Goal: Transaction & Acquisition: Purchase product/service

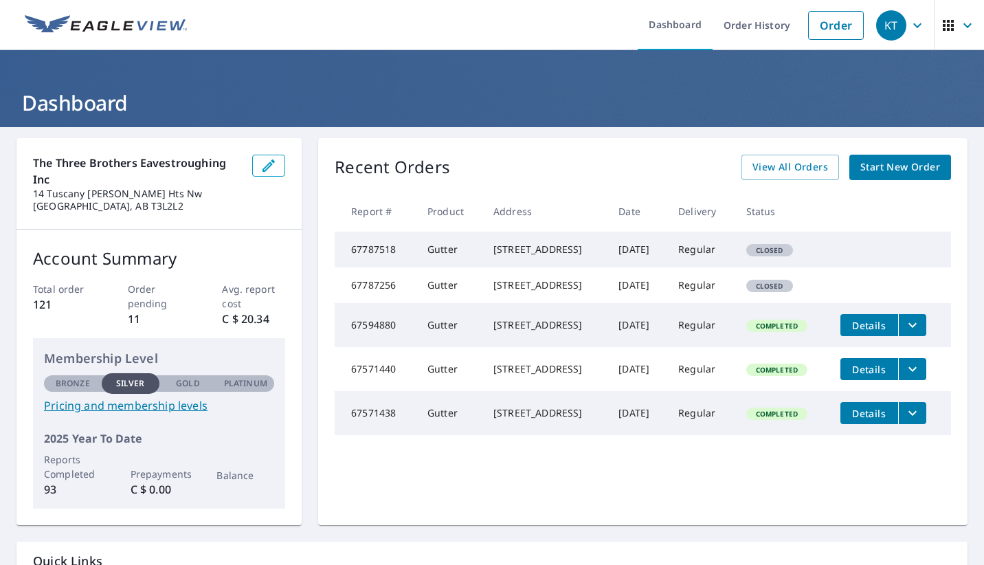
click at [830, 23] on link "Order" at bounding box center [836, 25] width 56 height 29
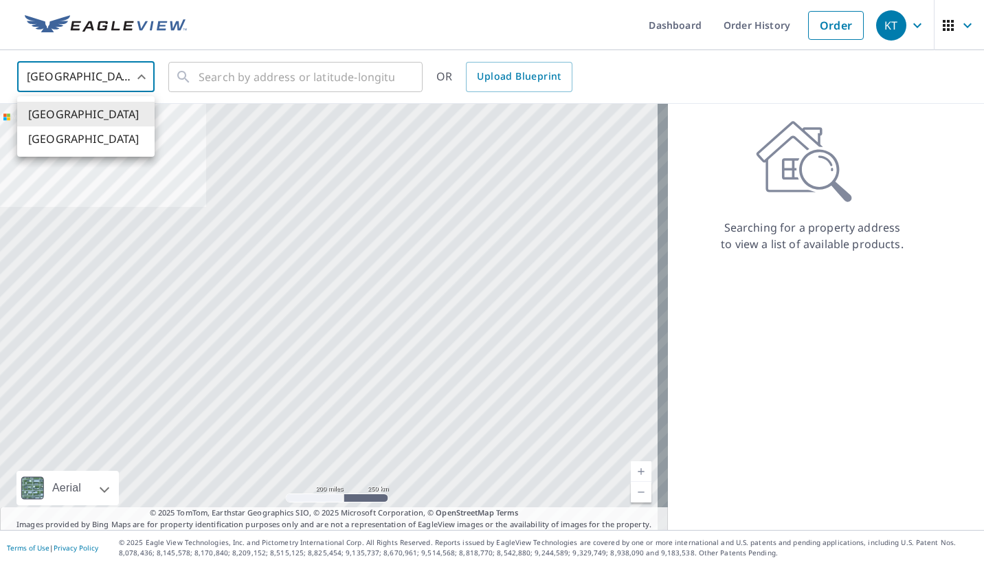
click at [138, 71] on body "KT KT Dashboard Order History Order KT United States US ​ ​ OR Upload Blueprint…" at bounding box center [492, 282] width 984 height 565
click at [833, 23] on div at bounding box center [492, 282] width 984 height 565
click at [825, 27] on link "Order" at bounding box center [836, 25] width 56 height 29
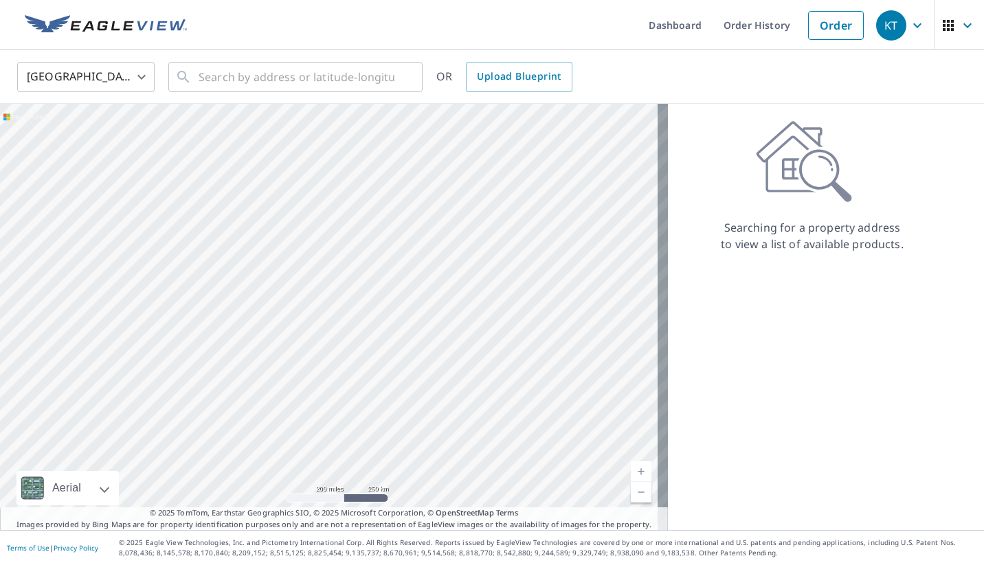
click at [823, 27] on link "Order" at bounding box center [836, 25] width 56 height 29
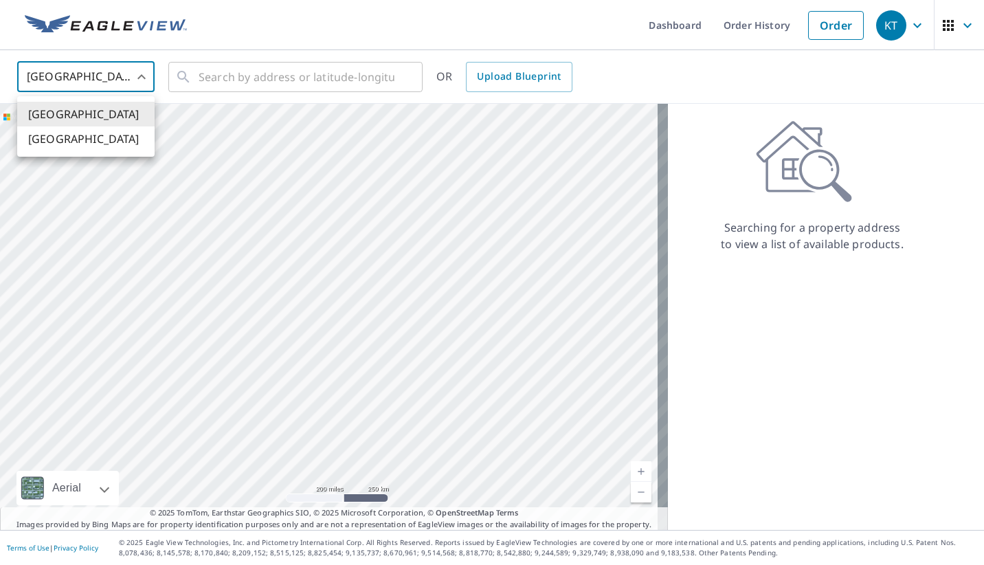
click at [150, 78] on body "KT KT Dashboard Order History Order KT United States US ​ ​ OR Upload Blueprint…" at bounding box center [492, 282] width 984 height 565
click at [62, 145] on li "[GEOGRAPHIC_DATA]" at bounding box center [85, 138] width 137 height 25
type input "CA"
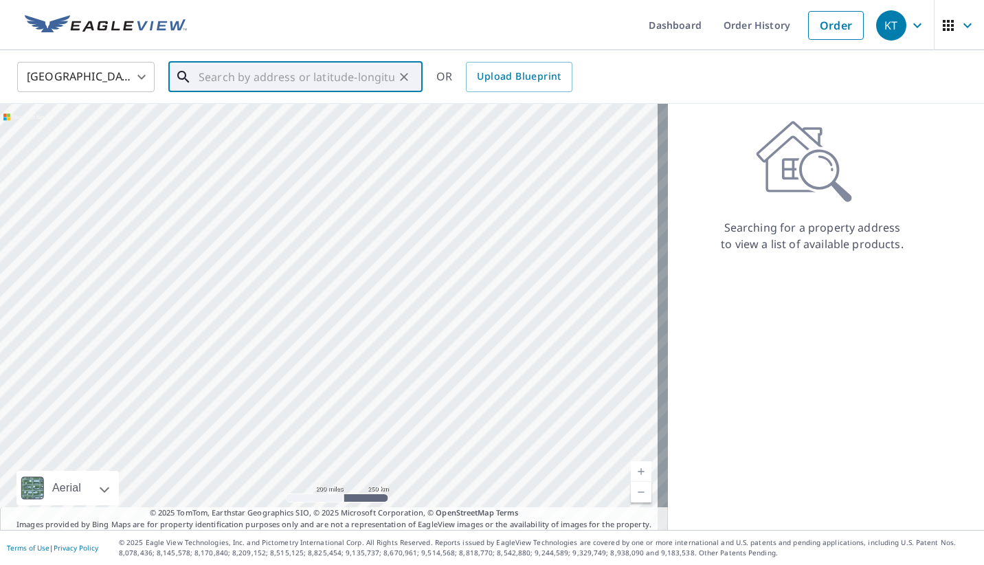
click at [251, 76] on input "text" at bounding box center [297, 77] width 196 height 38
click at [831, 30] on link "Order" at bounding box center [836, 25] width 56 height 29
click at [258, 85] on input "text" at bounding box center [297, 77] width 196 height 38
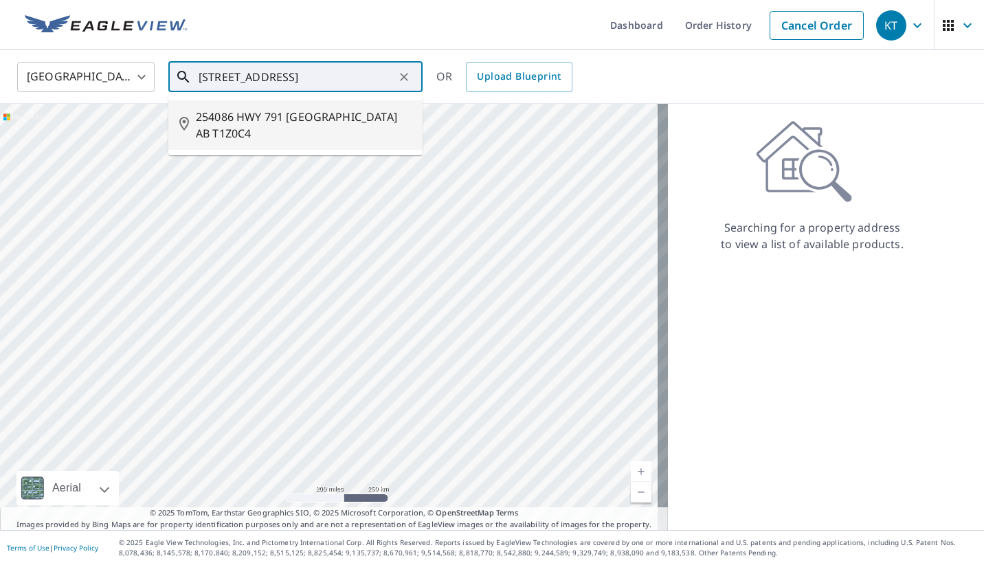
click at [258, 119] on span "254086 HWY 791 [GEOGRAPHIC_DATA] AB T1Z0C4" at bounding box center [304, 125] width 216 height 33
type input "254086 HWY 791 [GEOGRAPHIC_DATA] AB T1Z0C4"
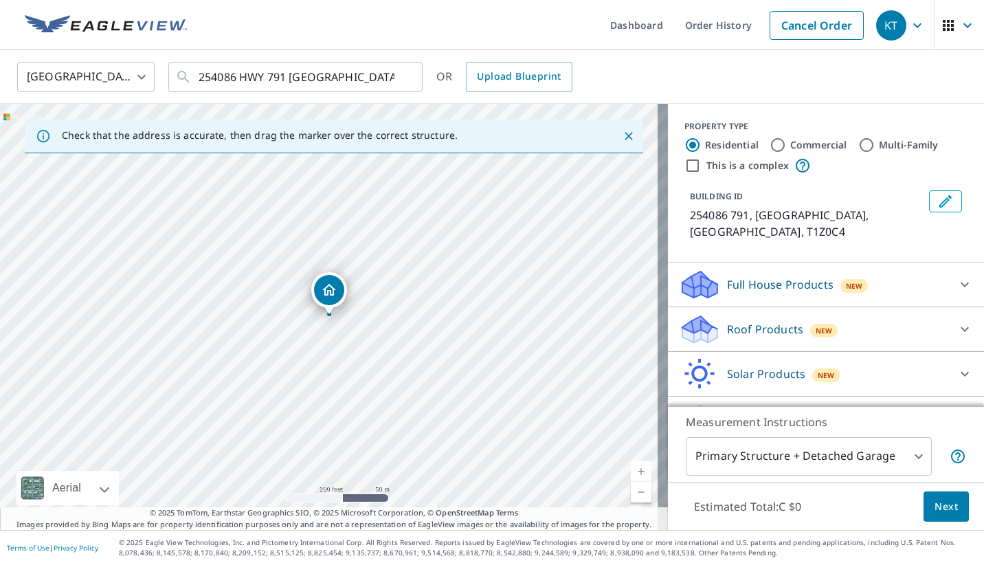
click at [752, 327] on p "Roof Products" at bounding box center [765, 329] width 76 height 16
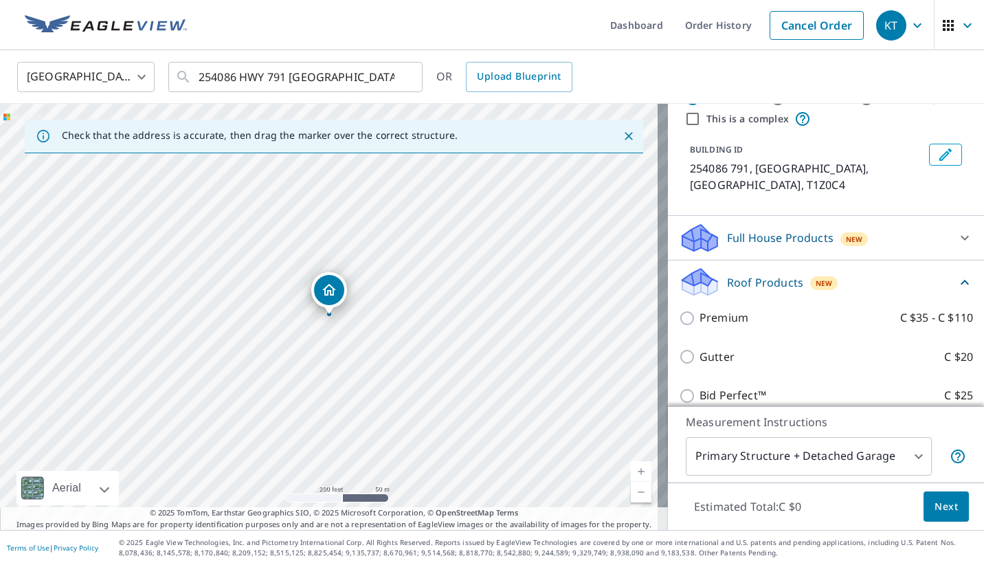
scroll to position [69, 0]
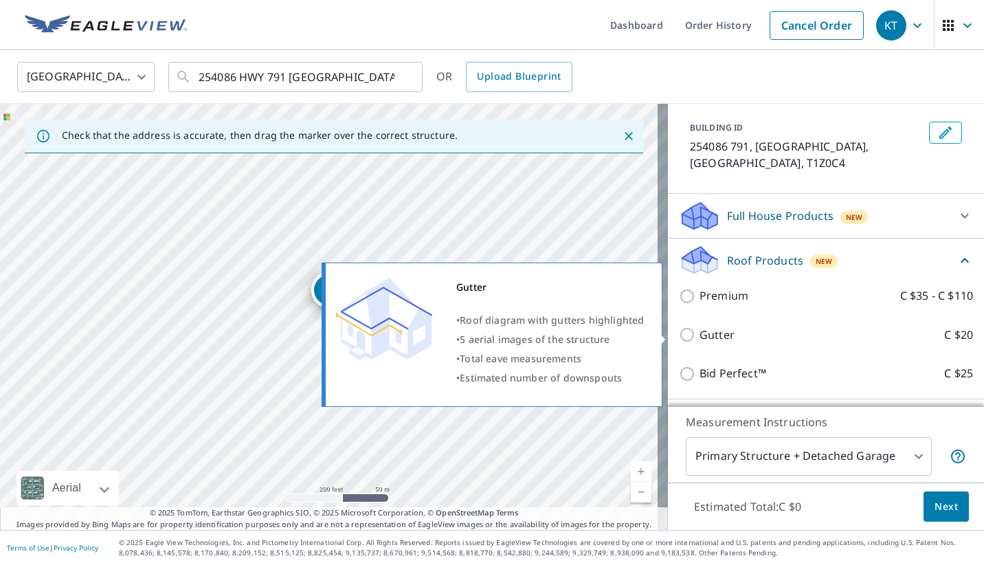
click at [699, 335] on p "Gutter" at bounding box center [716, 334] width 35 height 17
click at [697, 335] on input "Gutter C $20" at bounding box center [689, 334] width 21 height 16
checkbox input "true"
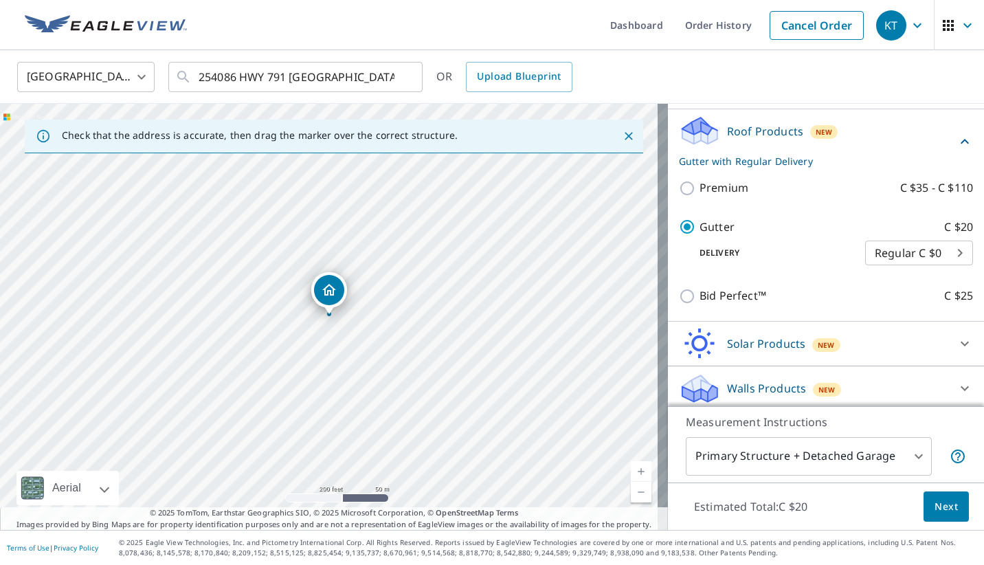
scroll to position [202, 0]
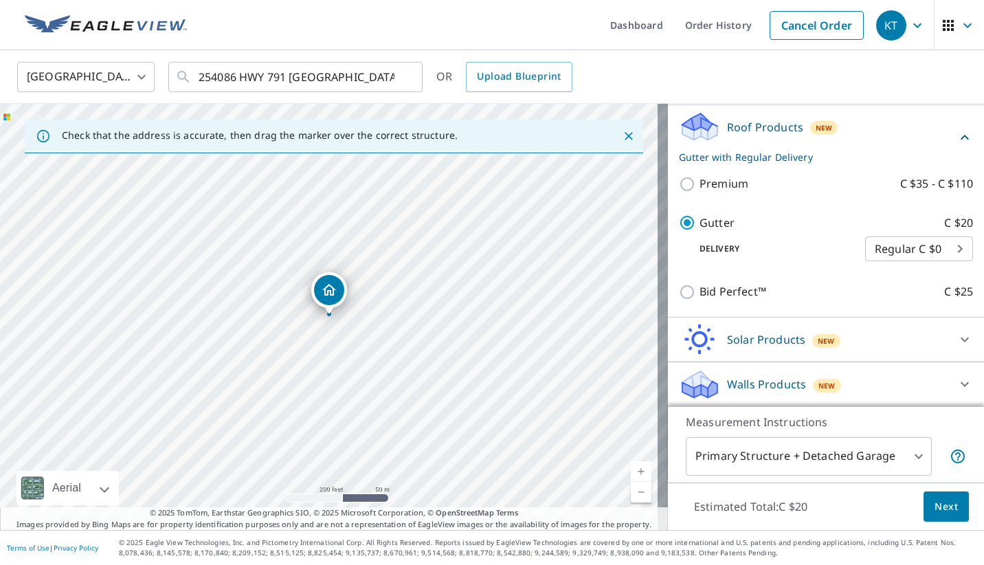
click at [934, 502] on span "Next" at bounding box center [945, 506] width 23 height 17
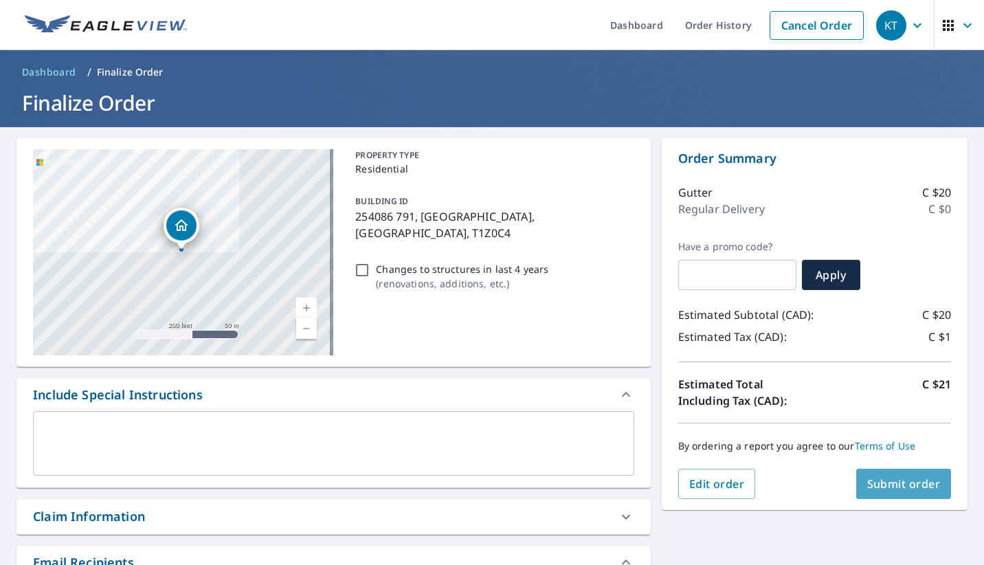
click at [890, 488] on span "Submit order" at bounding box center [904, 483] width 74 height 15
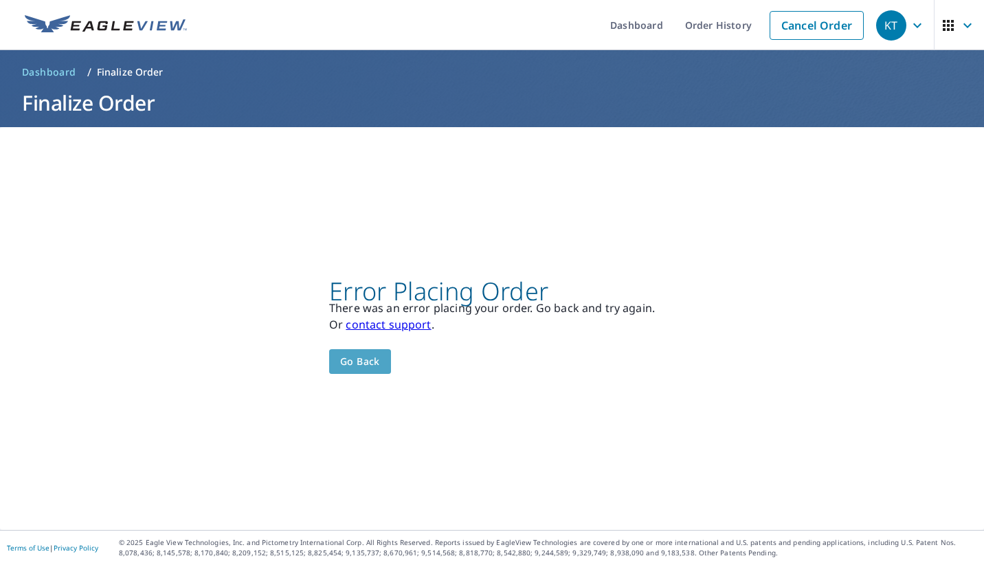
click at [363, 362] on span "Go back" at bounding box center [360, 361] width 40 height 17
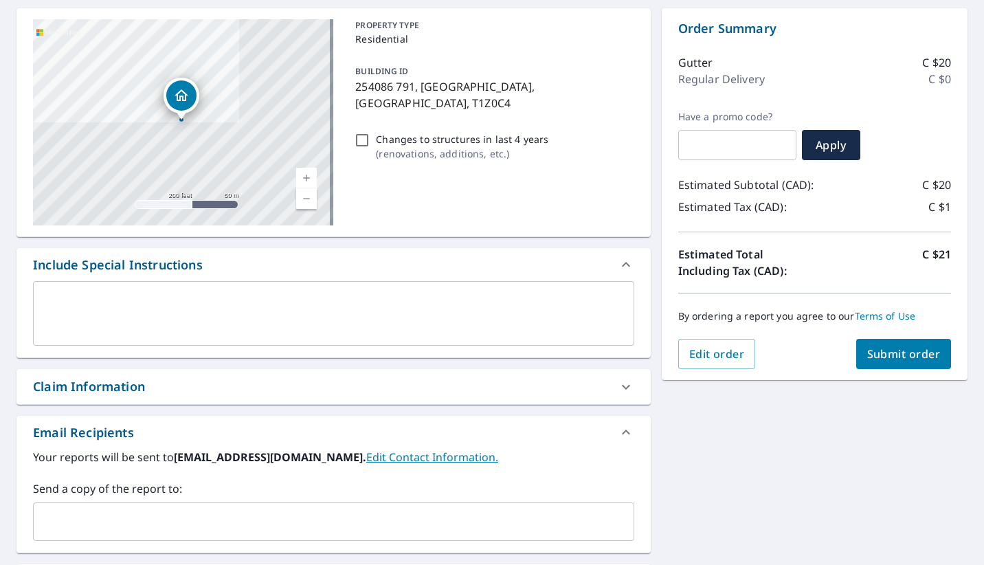
scroll to position [275, 0]
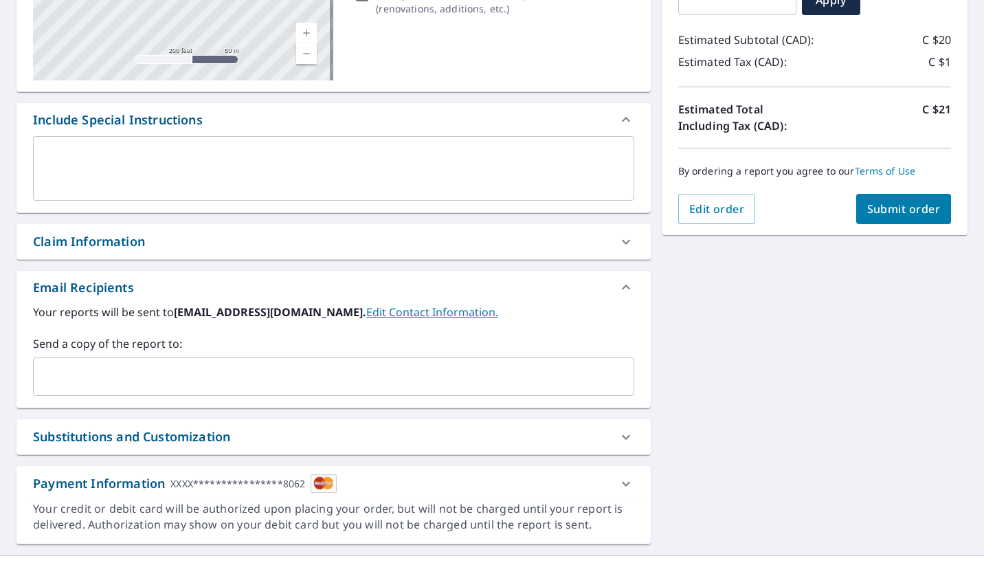
click at [622, 479] on icon at bounding box center [626, 483] width 16 height 16
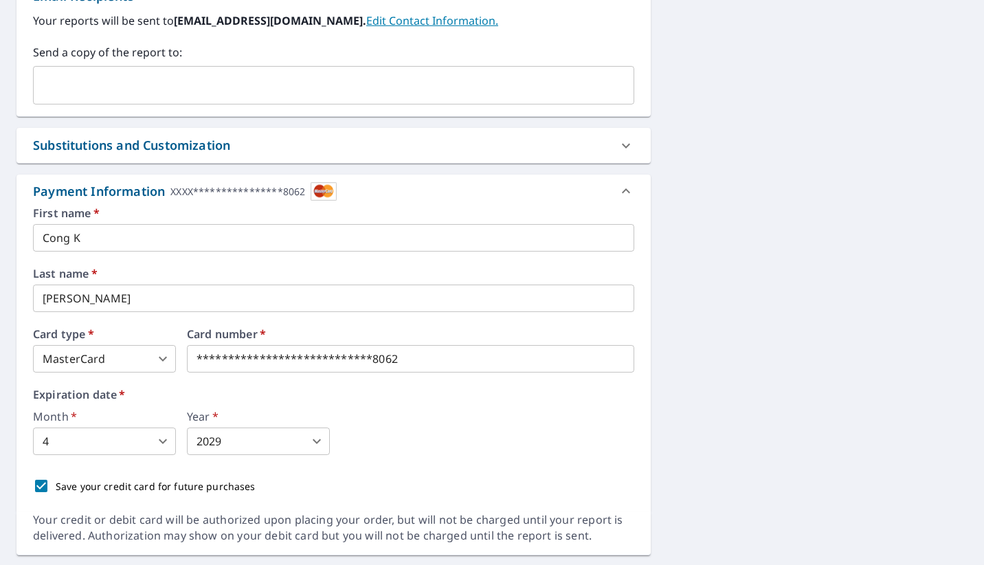
scroll to position [600, 0]
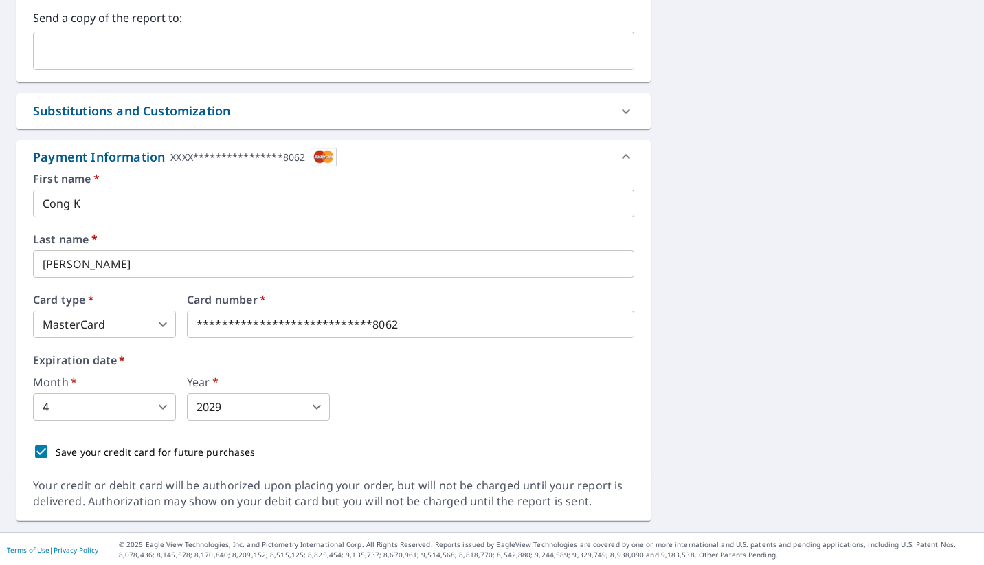
click at [101, 195] on input "Cong K" at bounding box center [333, 203] width 601 height 27
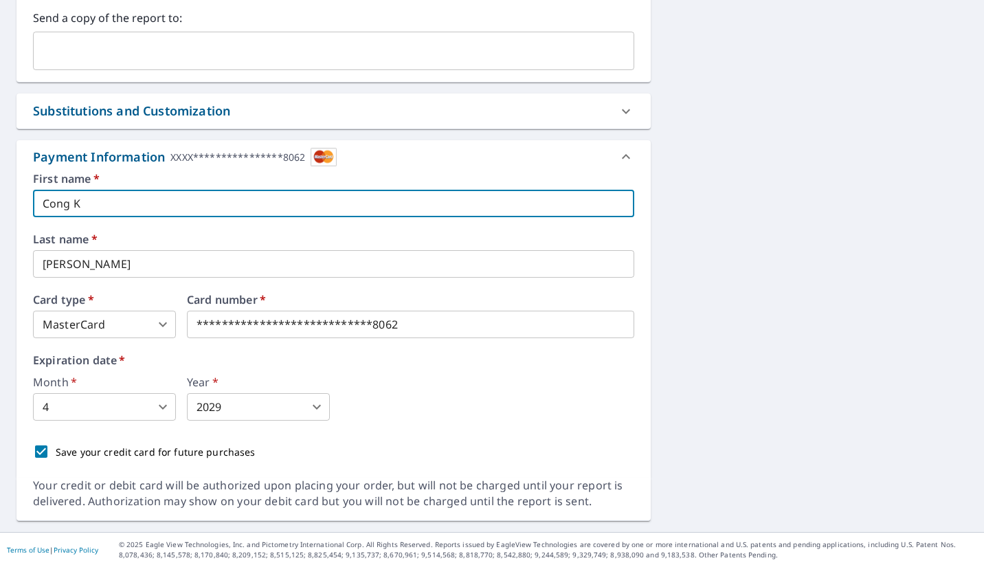
drag, startPoint x: 93, startPoint y: 197, endPoint x: -3, endPoint y: 202, distance: 96.3
click at [0, 202] on html "KT KT Dashboard Order History Cancel Order KT Dashboard / Finalize Order Finali…" at bounding box center [492, 282] width 984 height 565
type input "[PERSON_NAME] Vy"
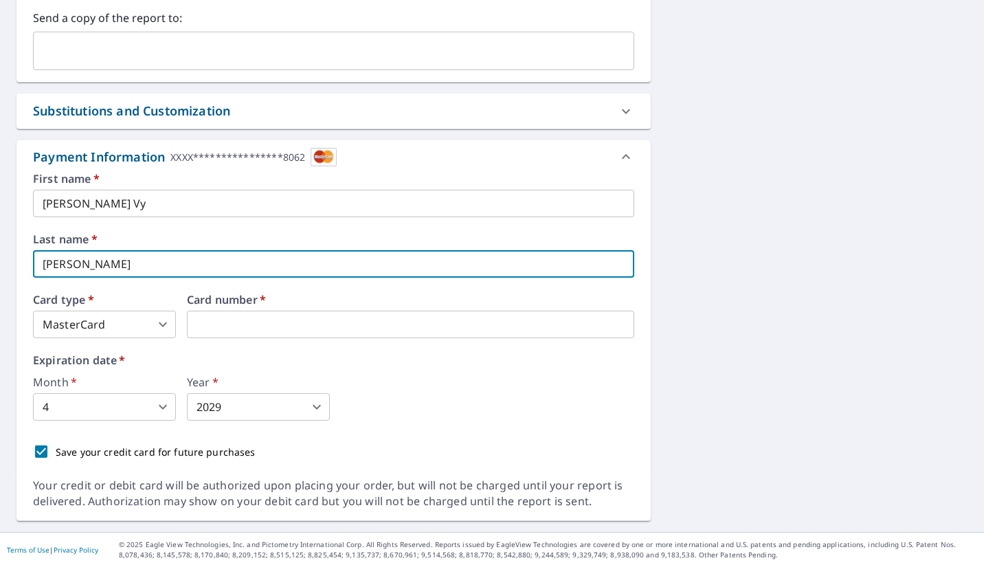
drag, startPoint x: 78, startPoint y: 259, endPoint x: 5, endPoint y: 250, distance: 73.4
click at [7, 256] on div "**********" at bounding box center [492, 29] width 984 height 1005
type input "e"
type input "Le"
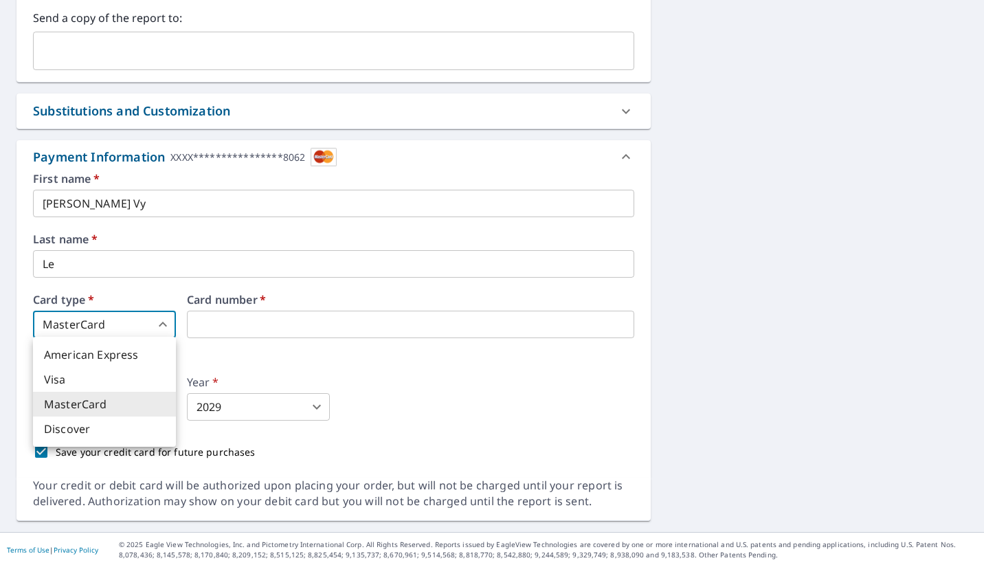
click at [153, 323] on body "KT KT Dashboard Order History Cancel Order KT Dashboard / Finalize Order Finali…" at bounding box center [492, 282] width 984 height 565
click at [101, 375] on li "Visa" at bounding box center [104, 379] width 143 height 25
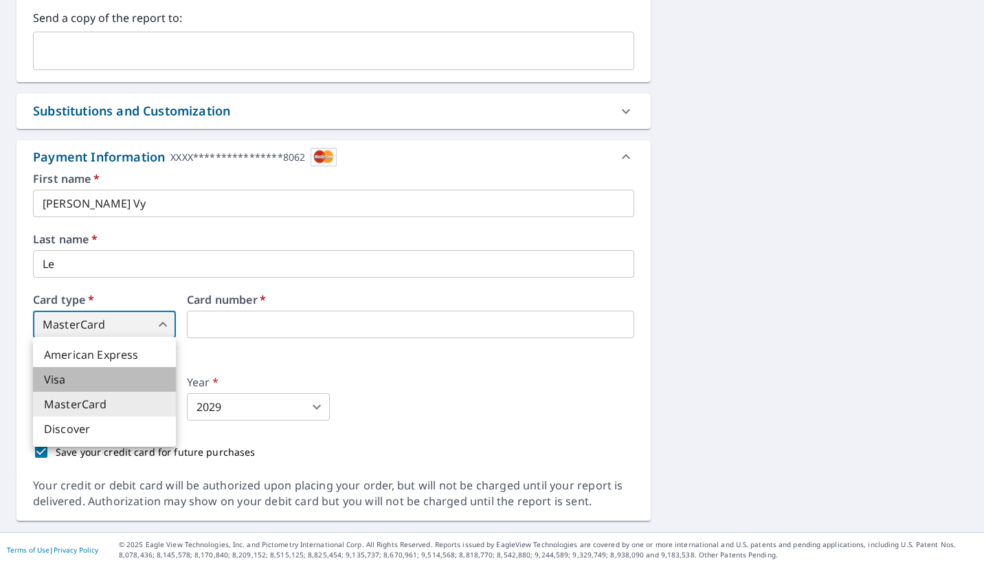
type input "2"
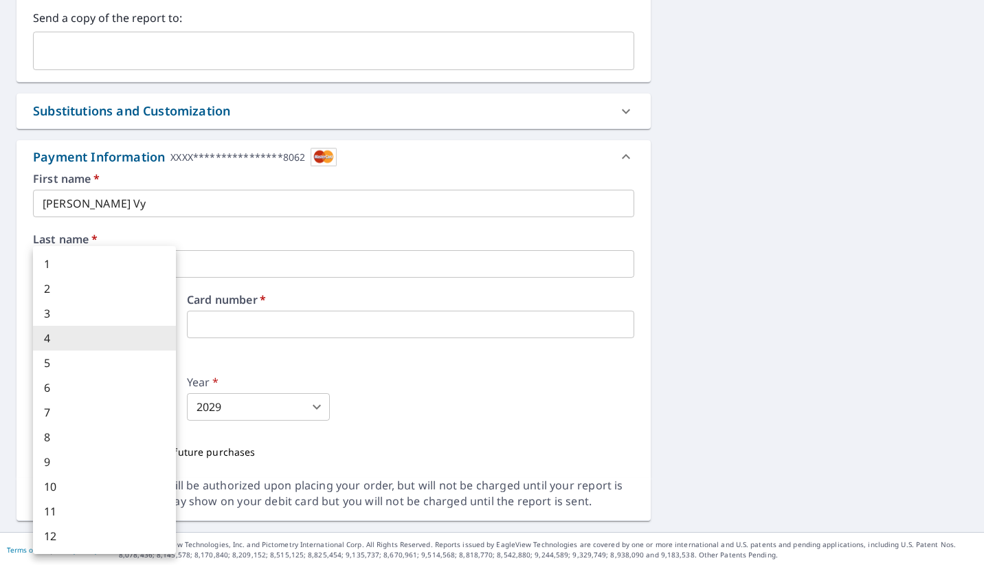
click at [153, 401] on body "KT KT Dashboard Order History Cancel Order KT Dashboard / Finalize Order Finali…" at bounding box center [492, 282] width 984 height 565
click at [59, 536] on li "12" at bounding box center [104, 536] width 143 height 25
type input "12"
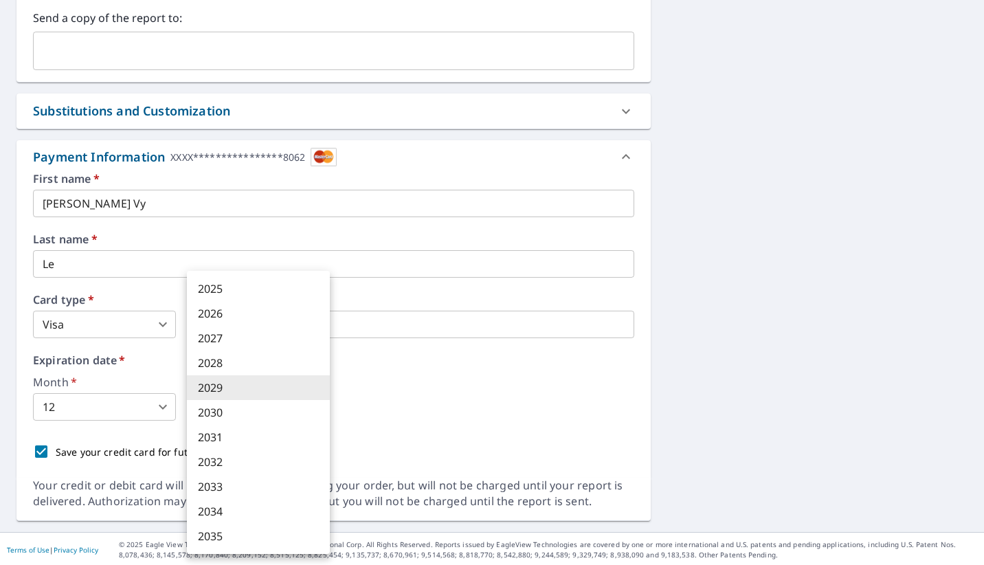
click at [318, 404] on body "KT KT Dashboard Order History Cancel Order KT Dashboard / Finalize Order Finali…" at bounding box center [492, 282] width 984 height 565
click at [234, 361] on li "2028" at bounding box center [258, 362] width 143 height 25
type input "2028"
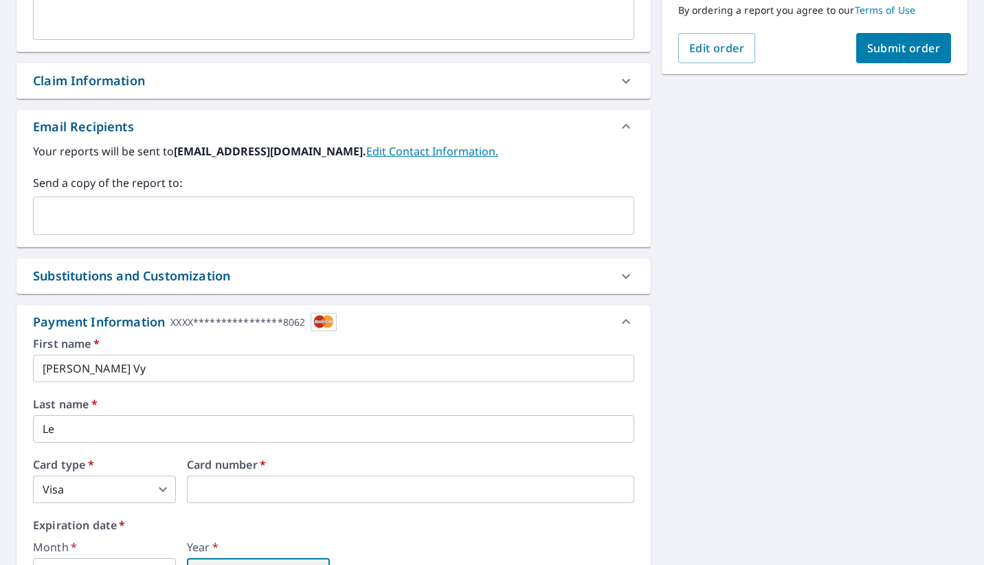
scroll to position [532, 0]
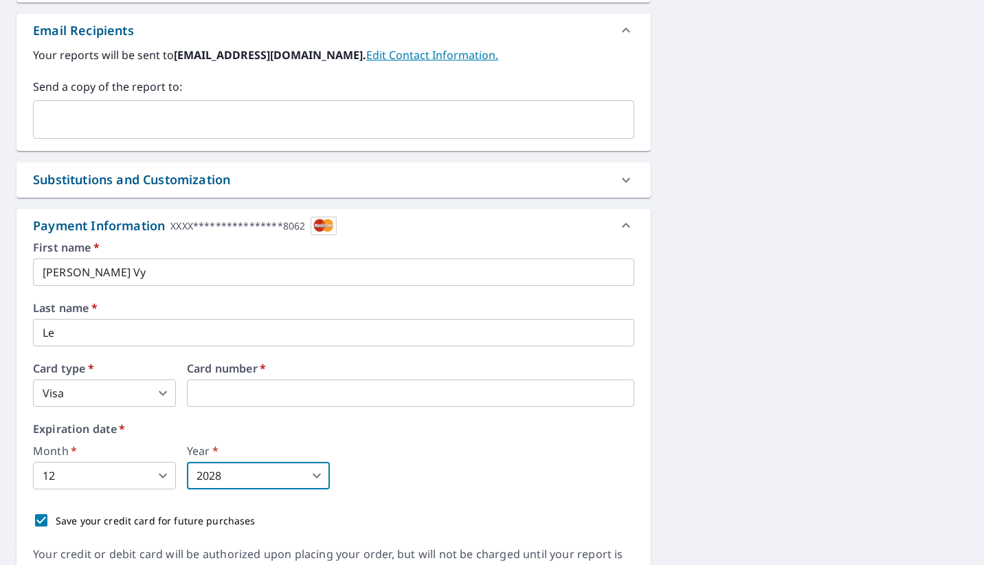
click at [45, 519] on input "Save your credit card for future purchases" at bounding box center [41, 520] width 29 height 29
click at [43, 519] on input "Save your credit card for future purchases" at bounding box center [41, 520] width 29 height 29
checkbox input "true"
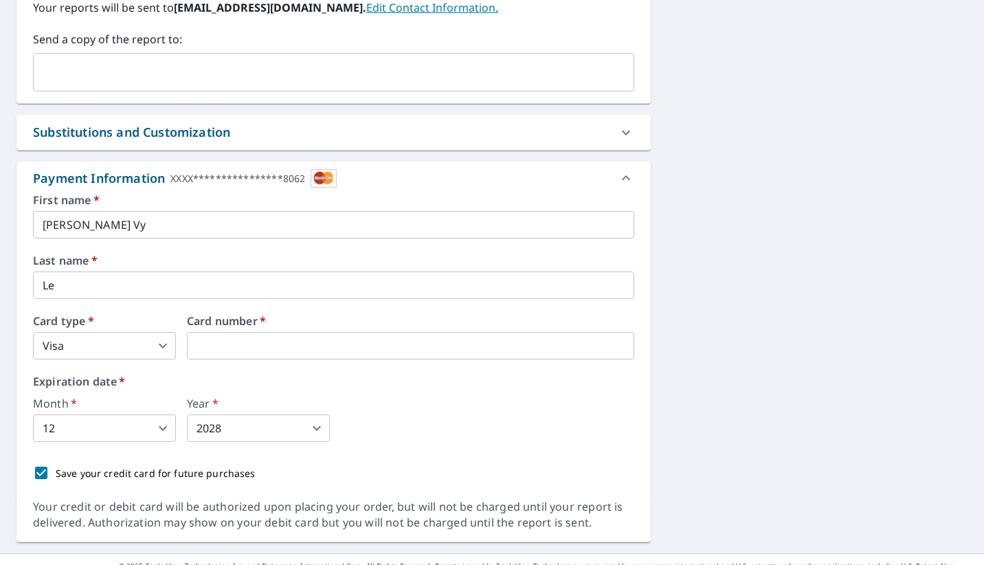
scroll to position [600, 0]
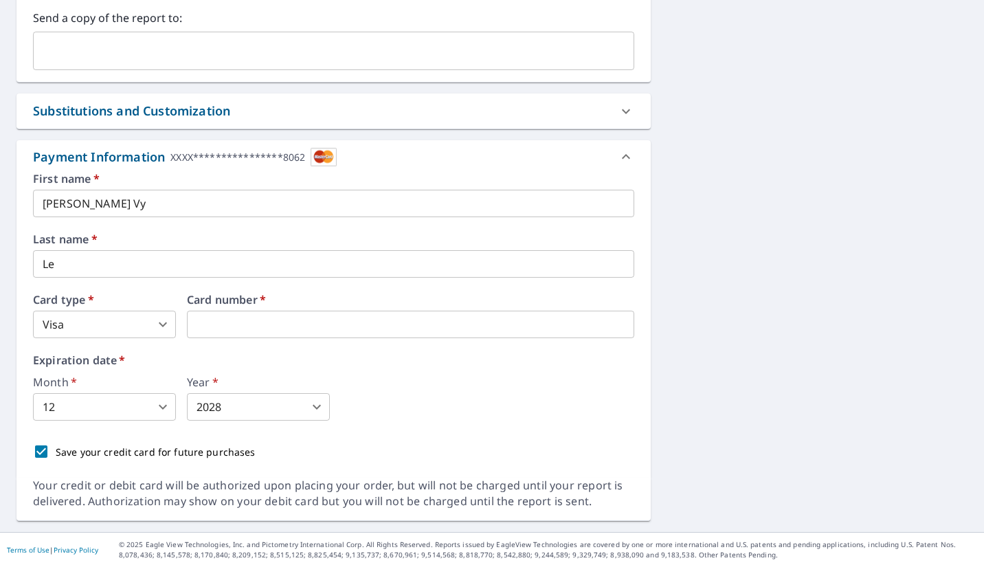
click at [730, 287] on div "**********" at bounding box center [492, 29] width 984 height 1005
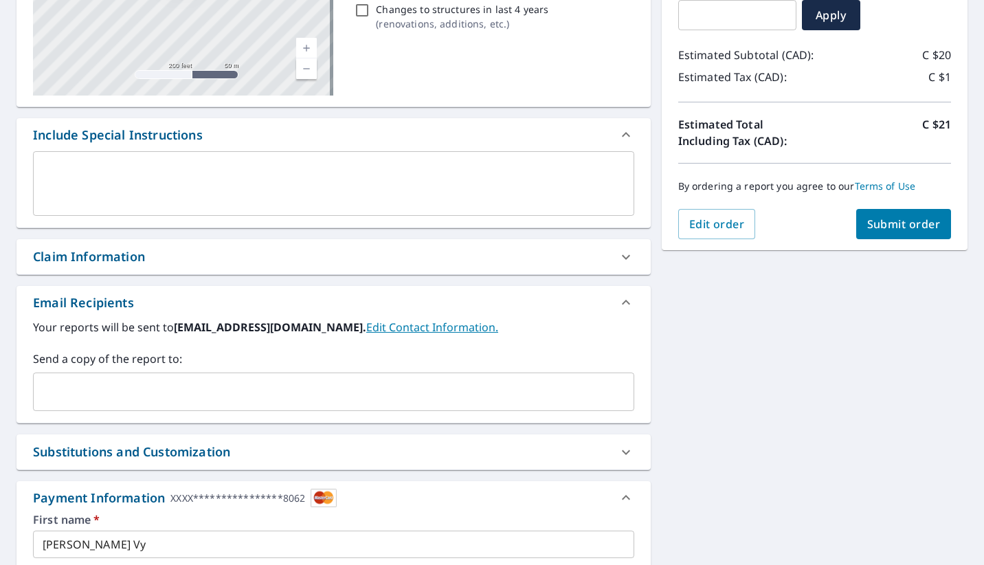
scroll to position [257, 0]
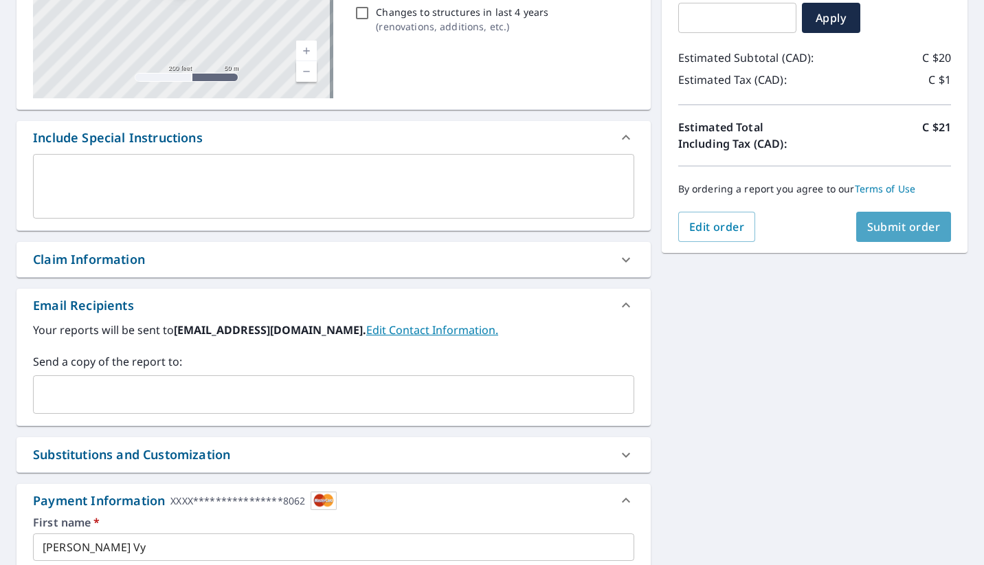
click at [884, 225] on span "Submit order" at bounding box center [904, 226] width 74 height 15
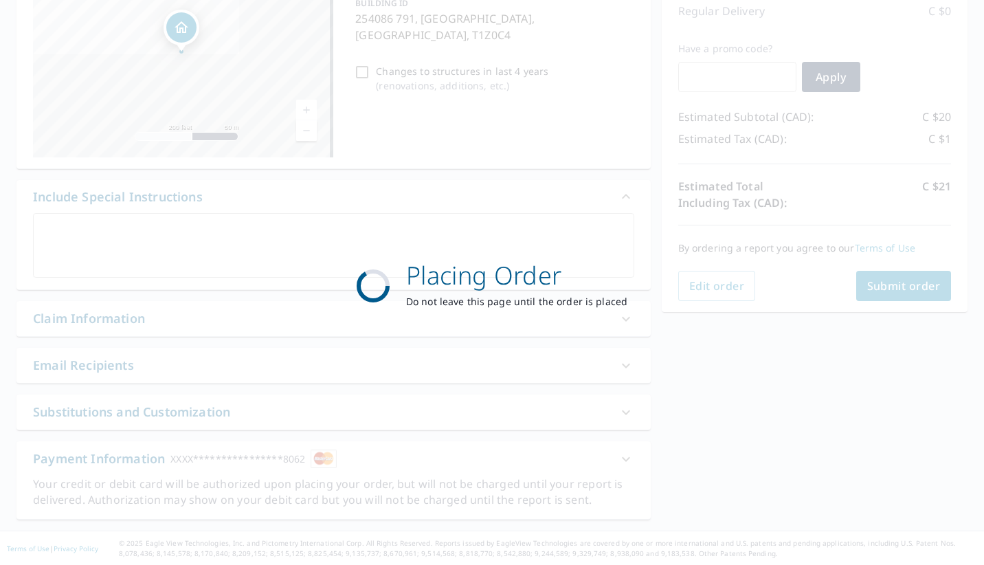
scroll to position [197, 0]
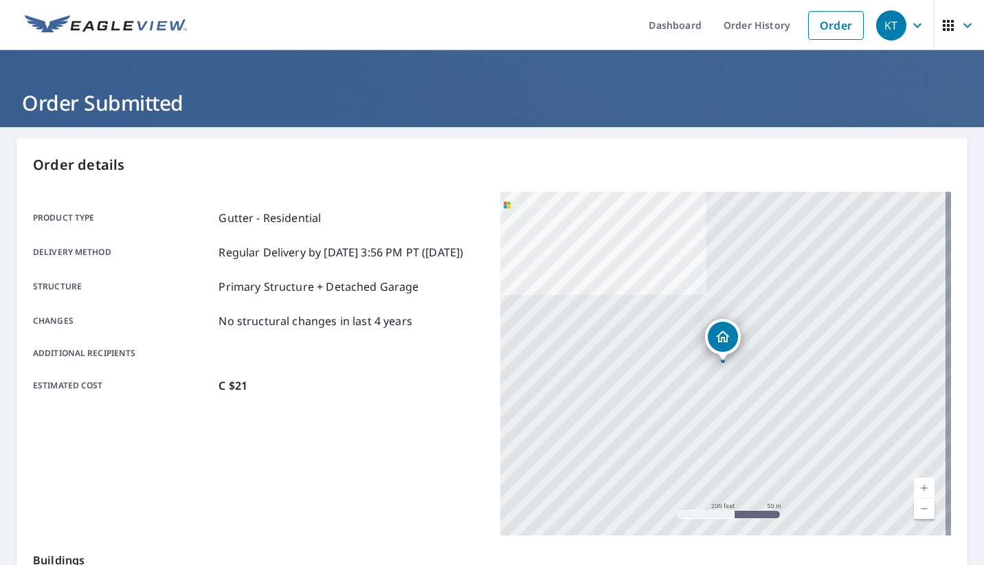
scroll to position [206, 0]
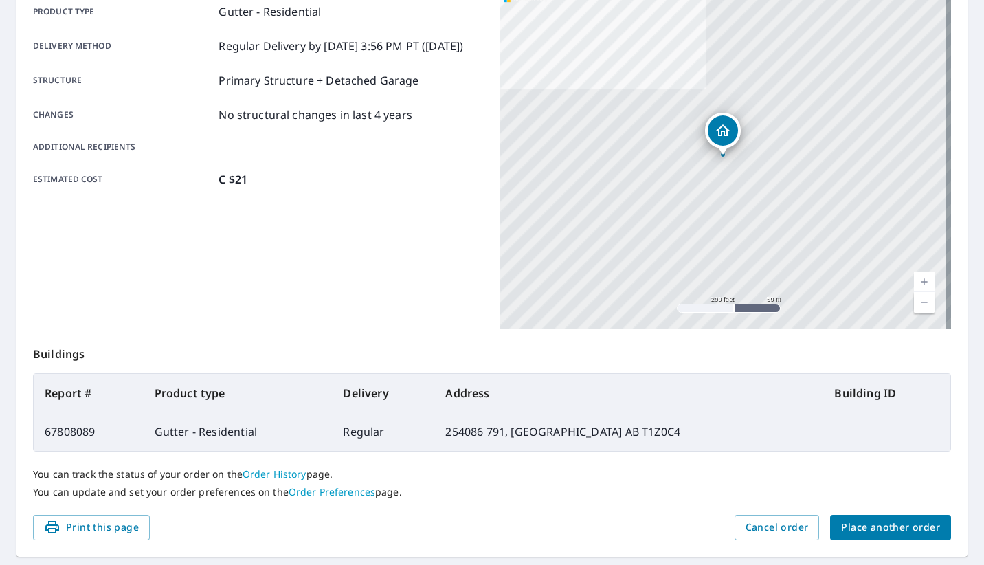
click at [895, 528] on span "Place another order" at bounding box center [890, 527] width 99 height 17
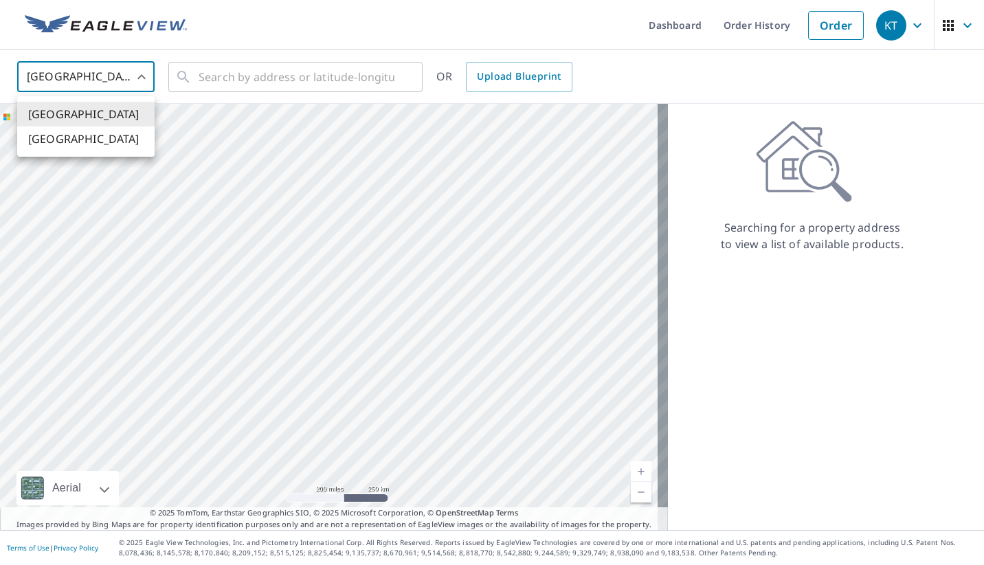
click at [120, 67] on body "KT KT Dashboard Order History Order KT United States US ​ ​ OR Upload Blueprint…" at bounding box center [492, 282] width 984 height 565
click at [98, 144] on li "[GEOGRAPHIC_DATA]" at bounding box center [85, 138] width 137 height 25
type input "CA"
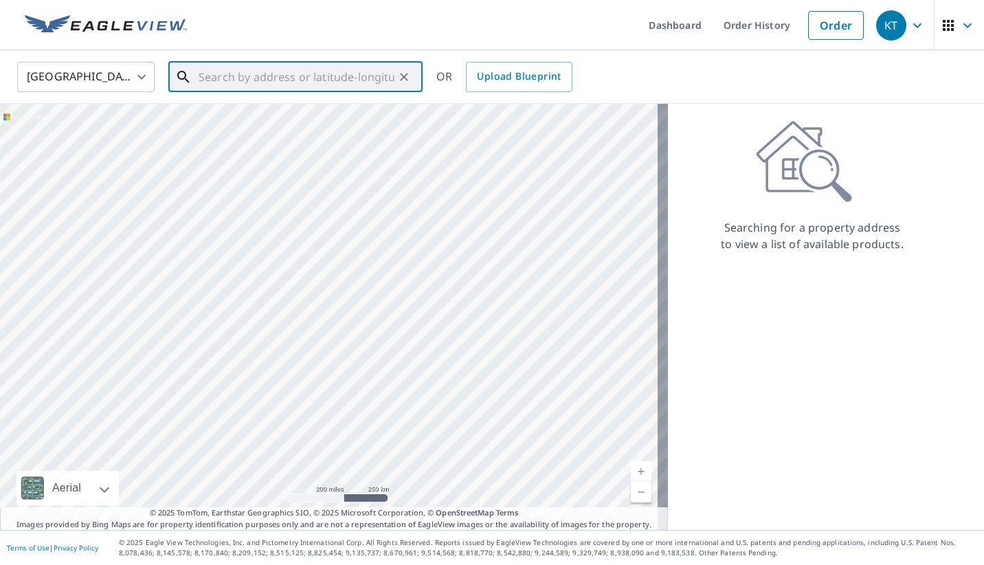
click at [214, 75] on input "text" at bounding box center [297, 77] width 196 height 38
click at [319, 106] on li "[STREET_ADDRESS]" at bounding box center [295, 116] width 254 height 33
type input "[STREET_ADDRESS]"
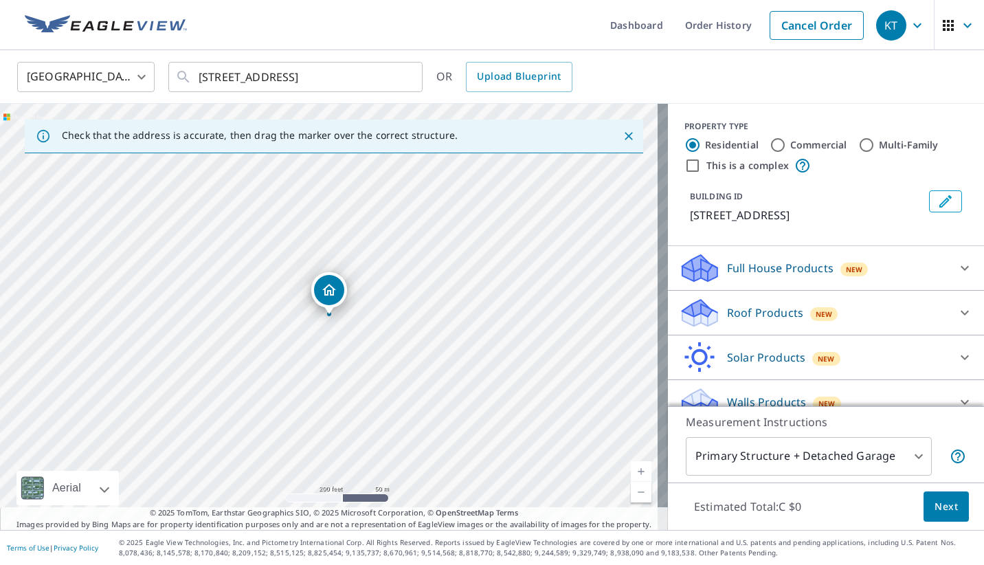
click at [746, 321] on p "Roof Products" at bounding box center [765, 312] width 76 height 16
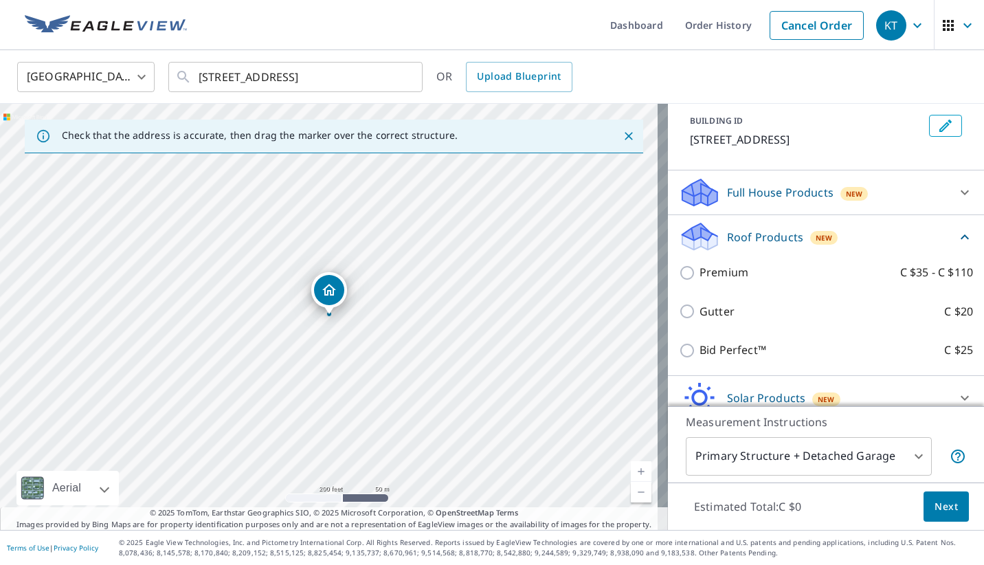
scroll to position [137, 0]
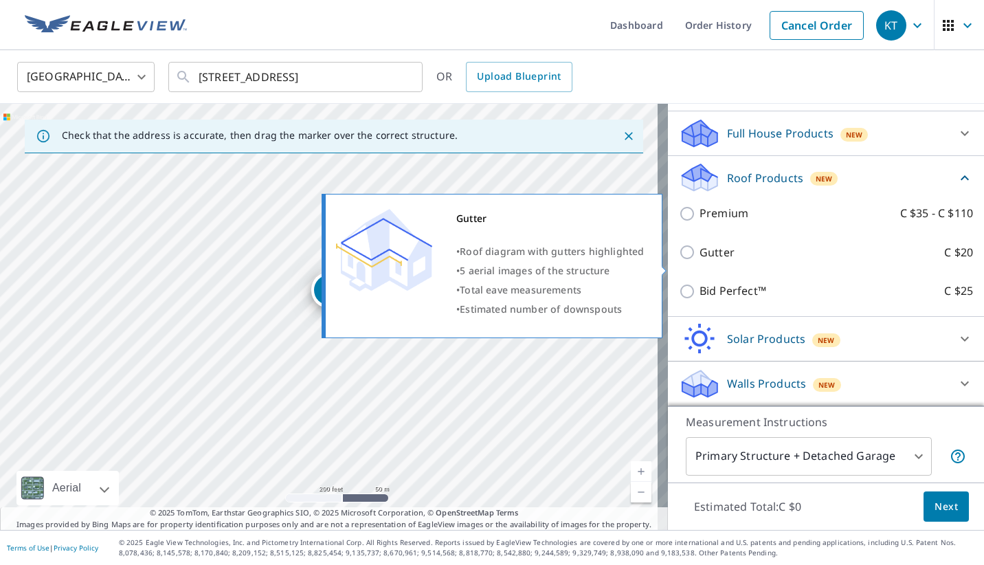
click at [700, 258] on p "Gutter" at bounding box center [716, 252] width 35 height 17
click at [699, 258] on input "Gutter C $20" at bounding box center [689, 252] width 21 height 16
checkbox input "true"
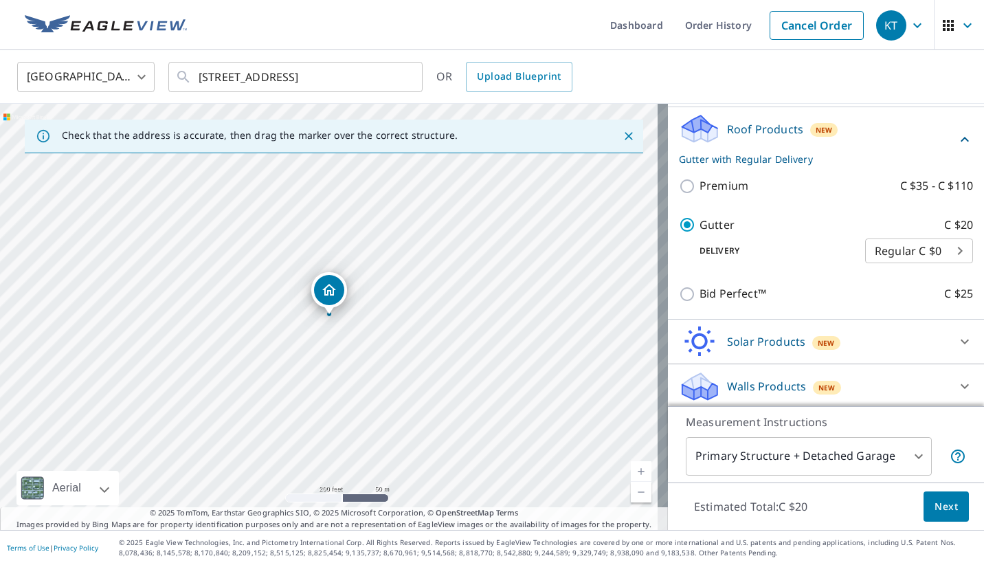
scroll to position [202, 0]
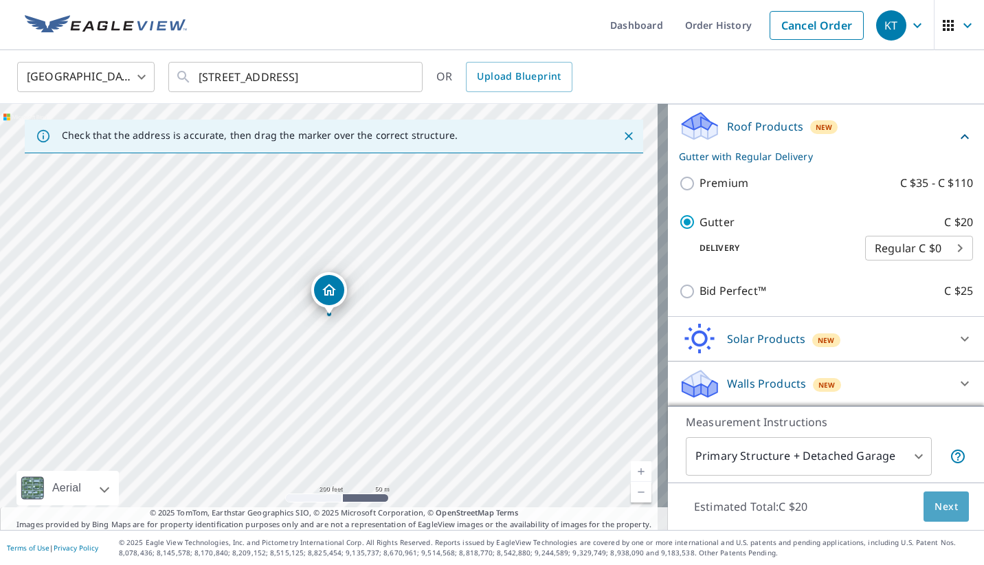
click at [942, 506] on span "Next" at bounding box center [945, 506] width 23 height 17
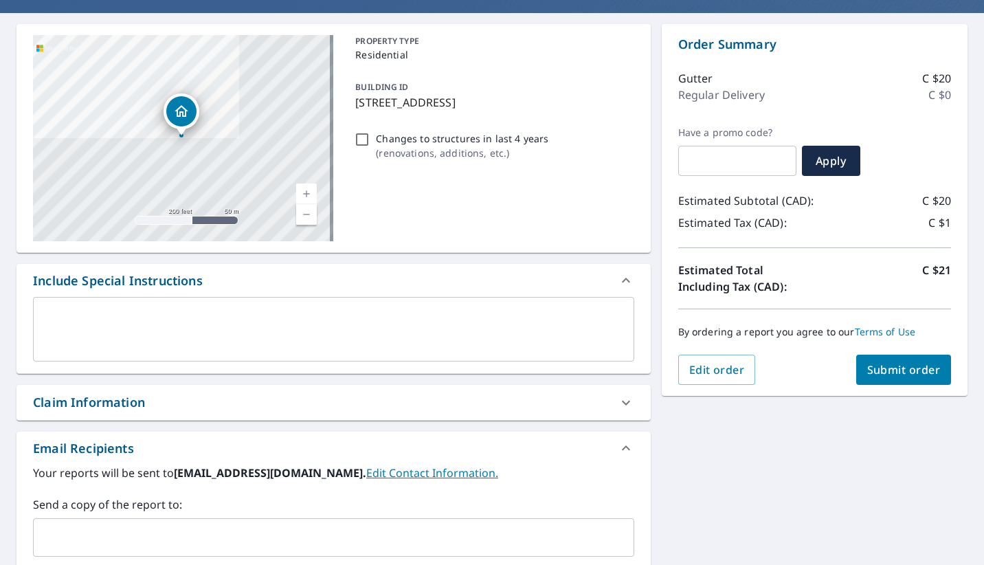
scroll to position [92, 0]
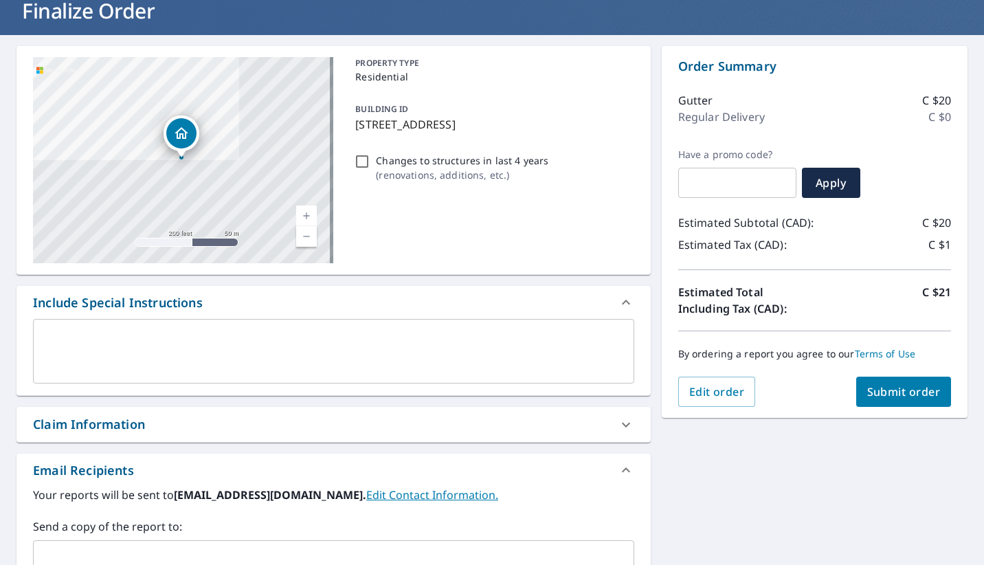
click at [871, 390] on span "Submit order" at bounding box center [904, 391] width 74 height 15
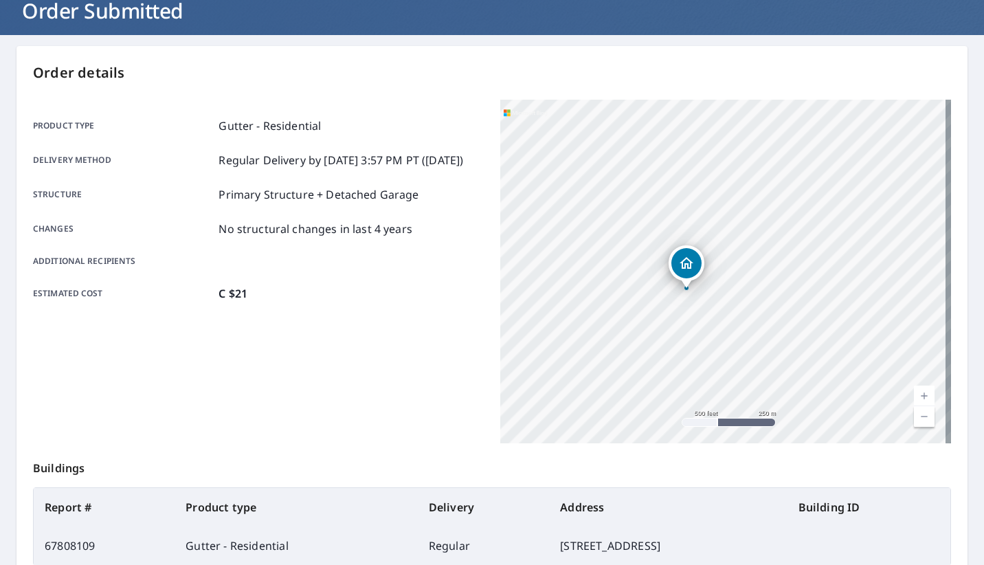
scroll to position [243, 0]
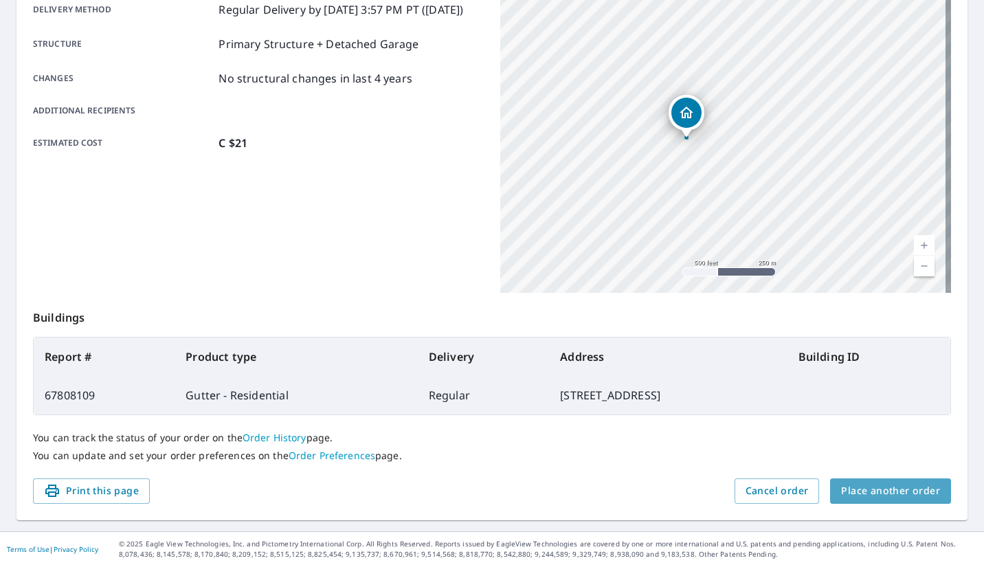
click at [903, 492] on span "Place another order" at bounding box center [890, 490] width 99 height 17
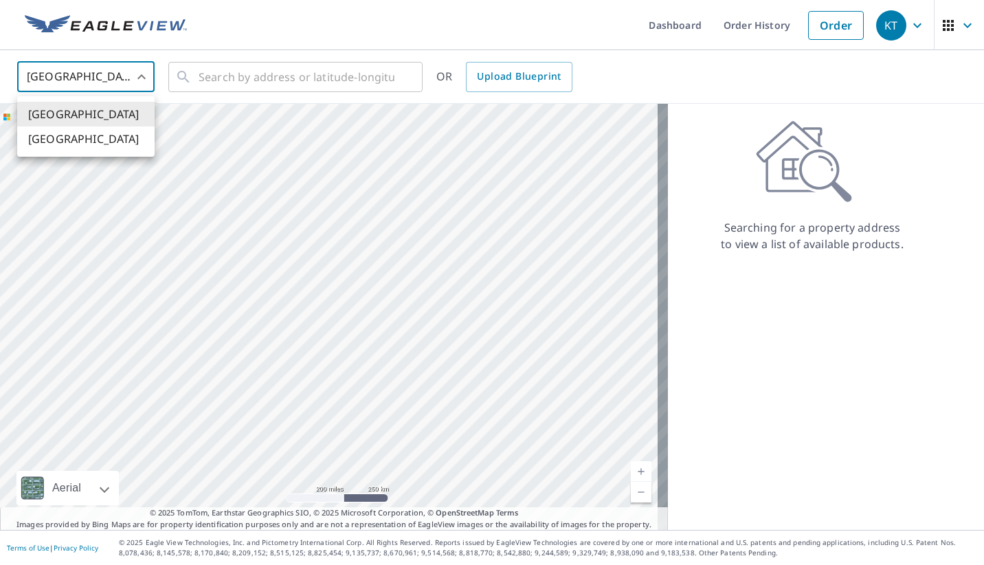
click at [116, 74] on body "KT KT Dashboard Order History Order KT United States US ​ ​ OR Upload Blueprint…" at bounding box center [492, 282] width 984 height 565
click at [108, 137] on li "[GEOGRAPHIC_DATA]" at bounding box center [85, 138] width 137 height 25
type input "CA"
click at [217, 85] on input "text" at bounding box center [297, 77] width 196 height 38
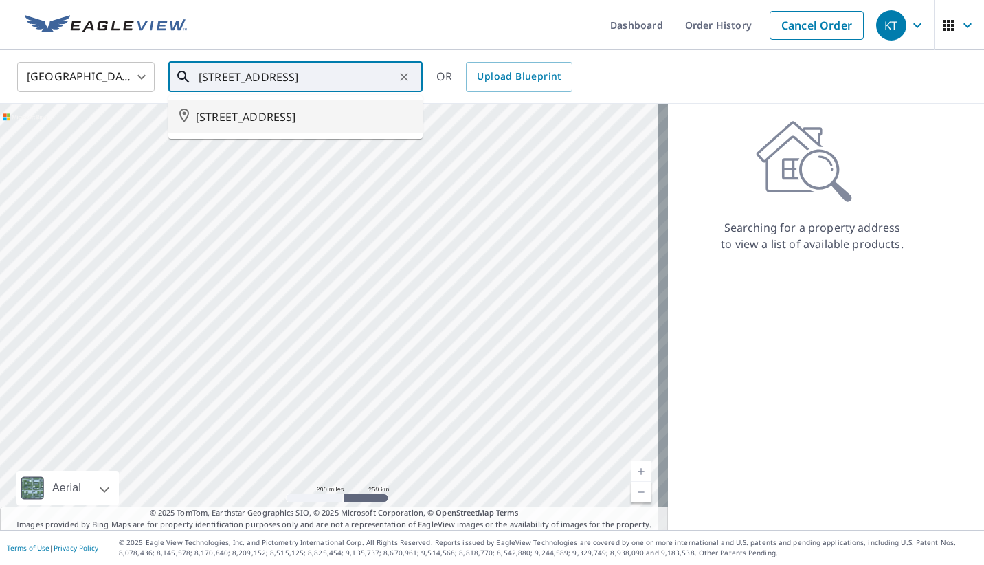
click at [217, 120] on span "[STREET_ADDRESS]" at bounding box center [304, 117] width 216 height 16
type input "[STREET_ADDRESS]"
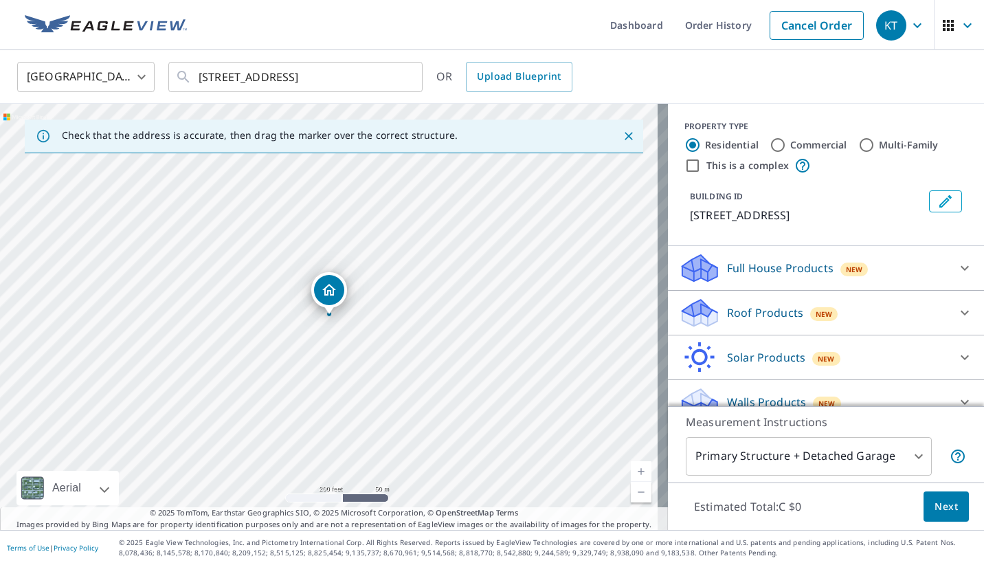
click at [750, 321] on p "Roof Products" at bounding box center [765, 312] width 76 height 16
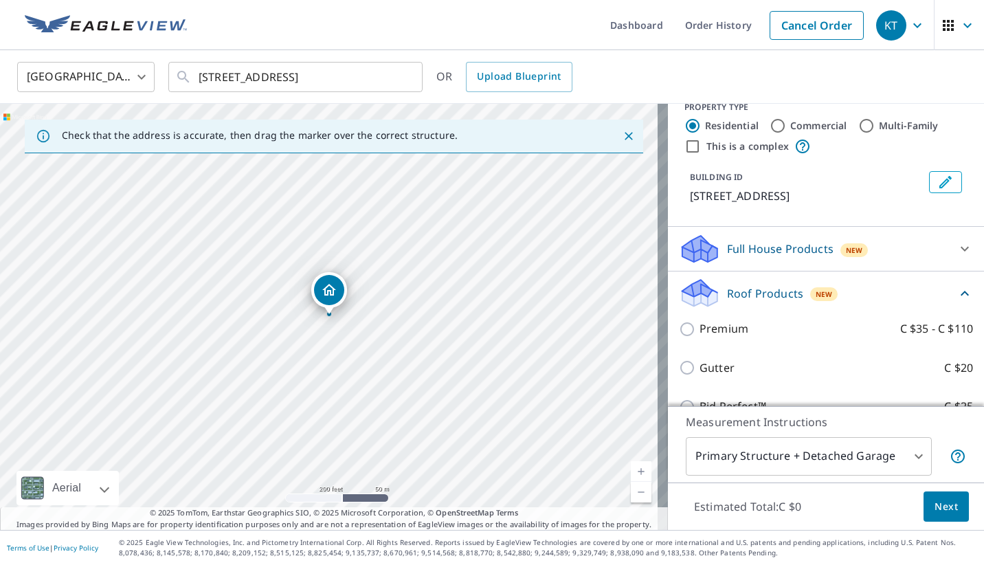
scroll to position [69, 0]
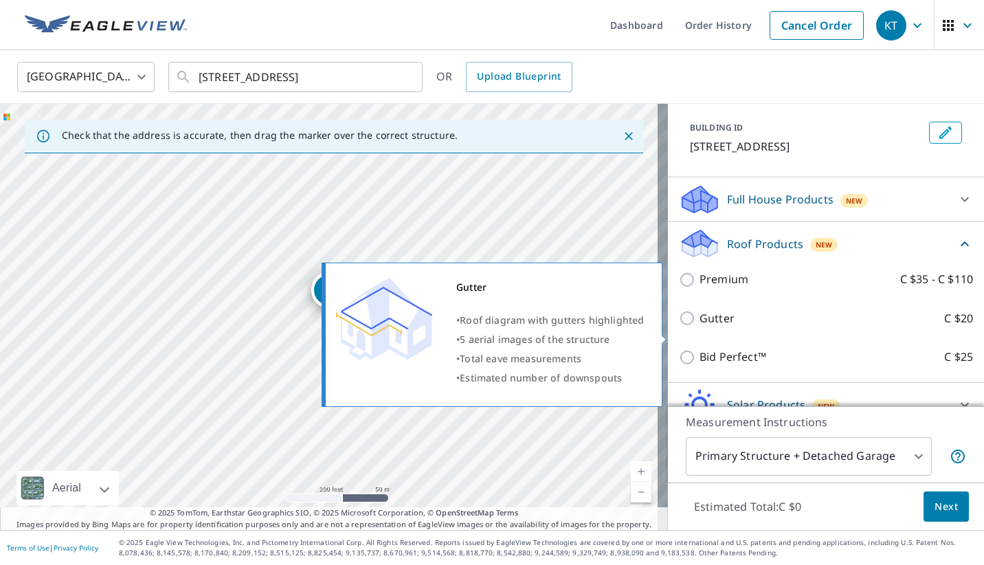
click at [699, 327] on p "Gutter" at bounding box center [716, 318] width 35 height 17
click at [699, 326] on input "Gutter C $20" at bounding box center [689, 318] width 21 height 16
checkbox input "true"
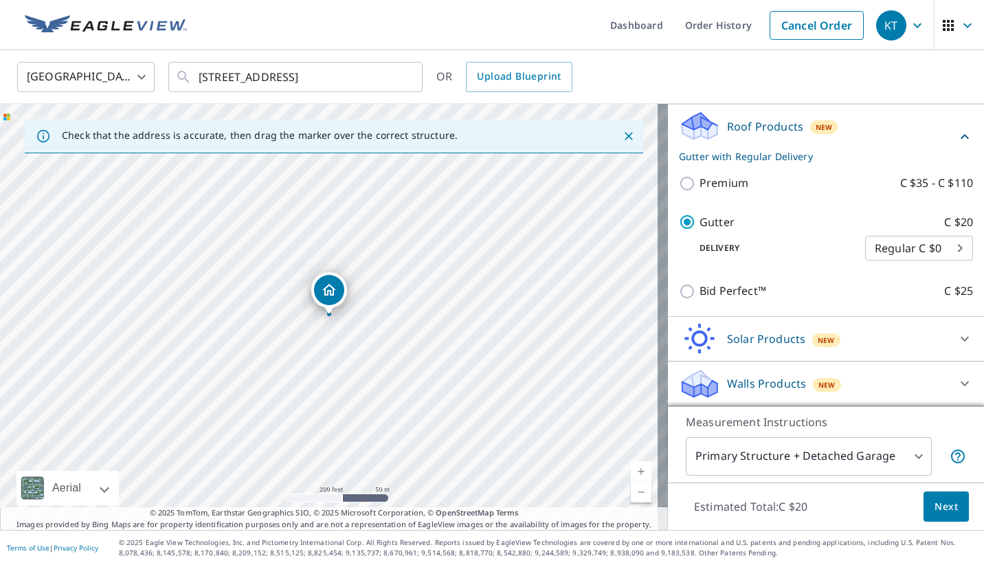
scroll to position [202, 0]
click at [932, 517] on button "Next" at bounding box center [945, 506] width 45 height 31
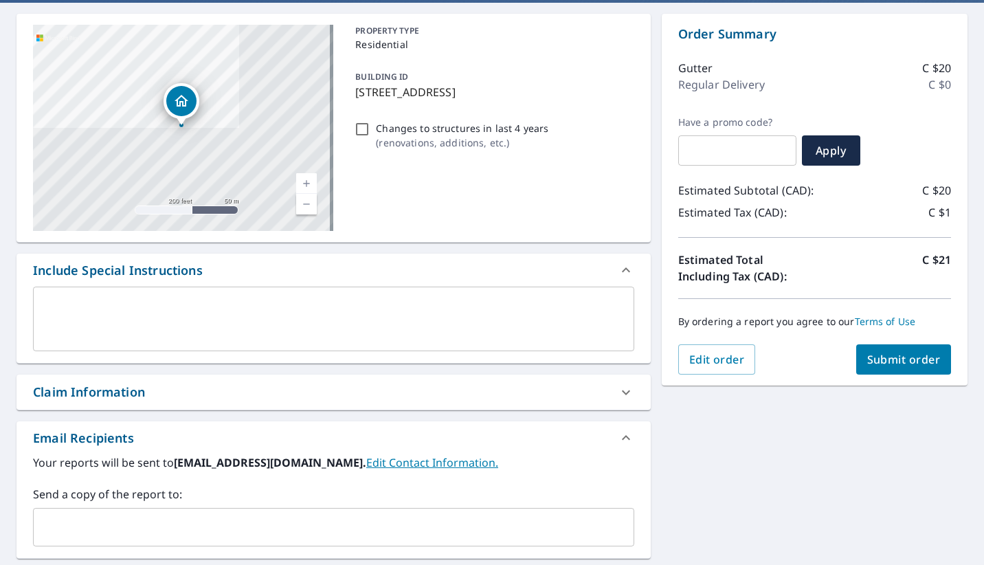
scroll to position [137, 0]
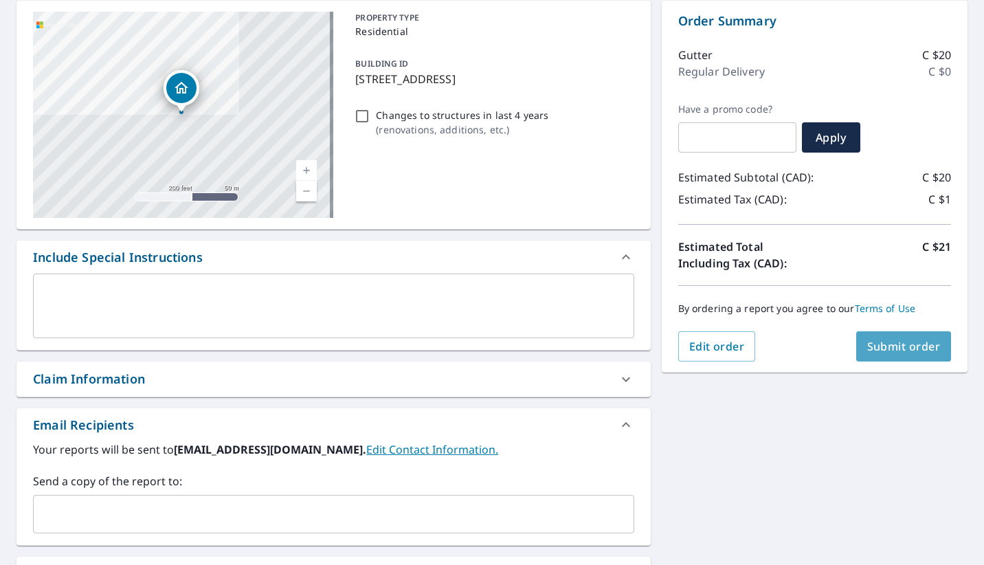
click at [867, 344] on span "Submit order" at bounding box center [904, 346] width 74 height 15
